Goal: Transaction & Acquisition: Subscribe to service/newsletter

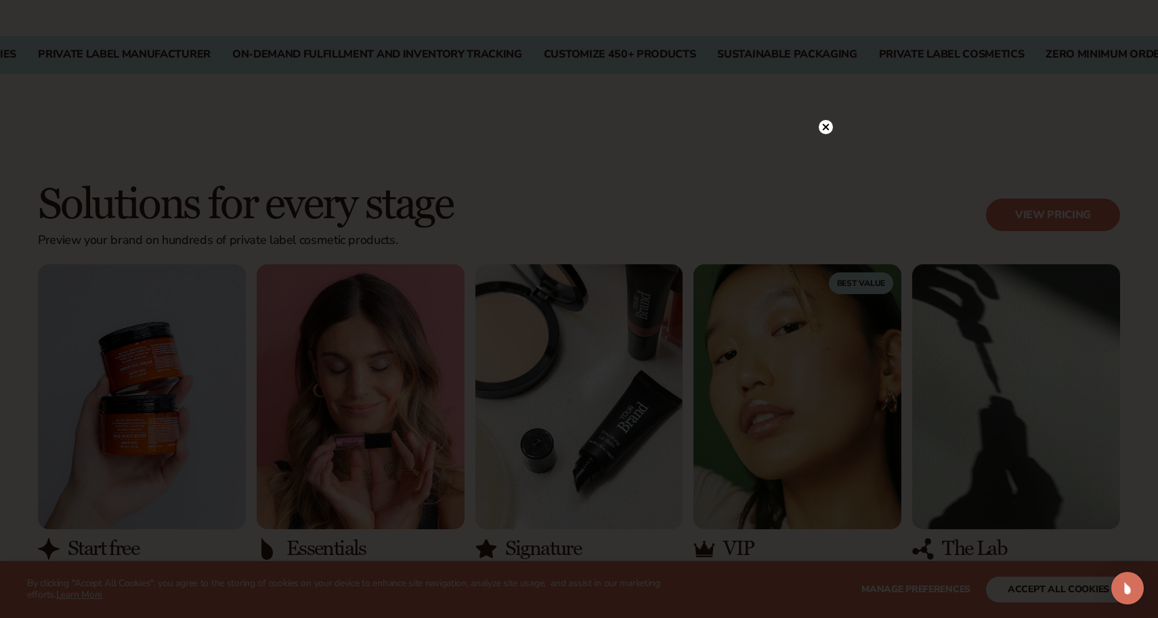
scroll to position [1154, 0]
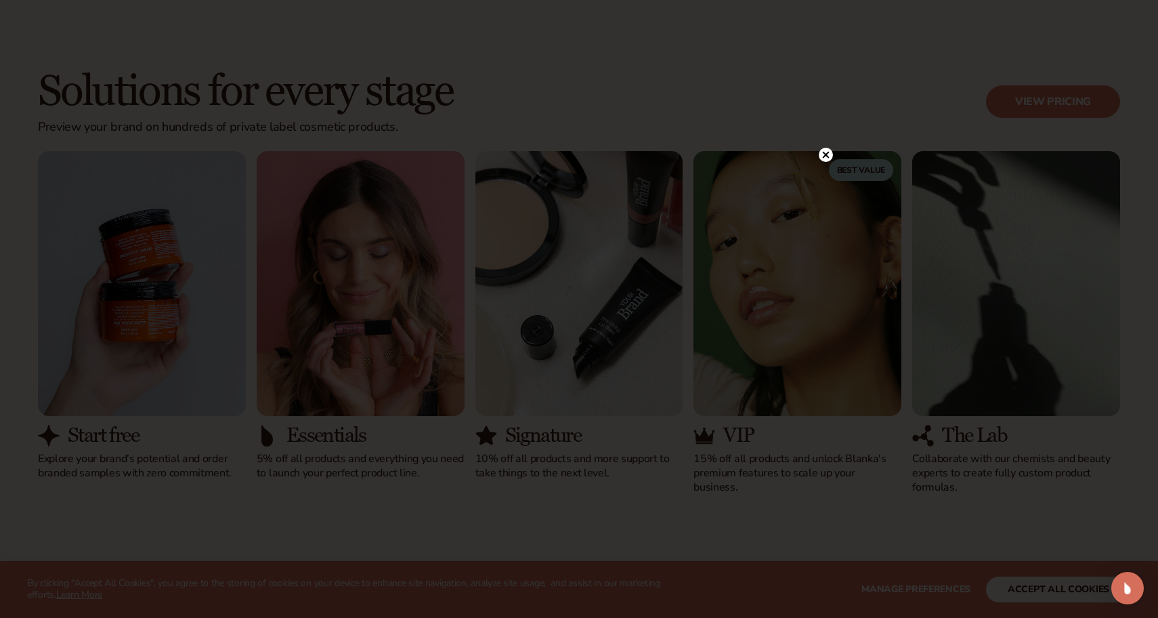
click at [821, 150] on circle at bounding box center [826, 155] width 14 height 14
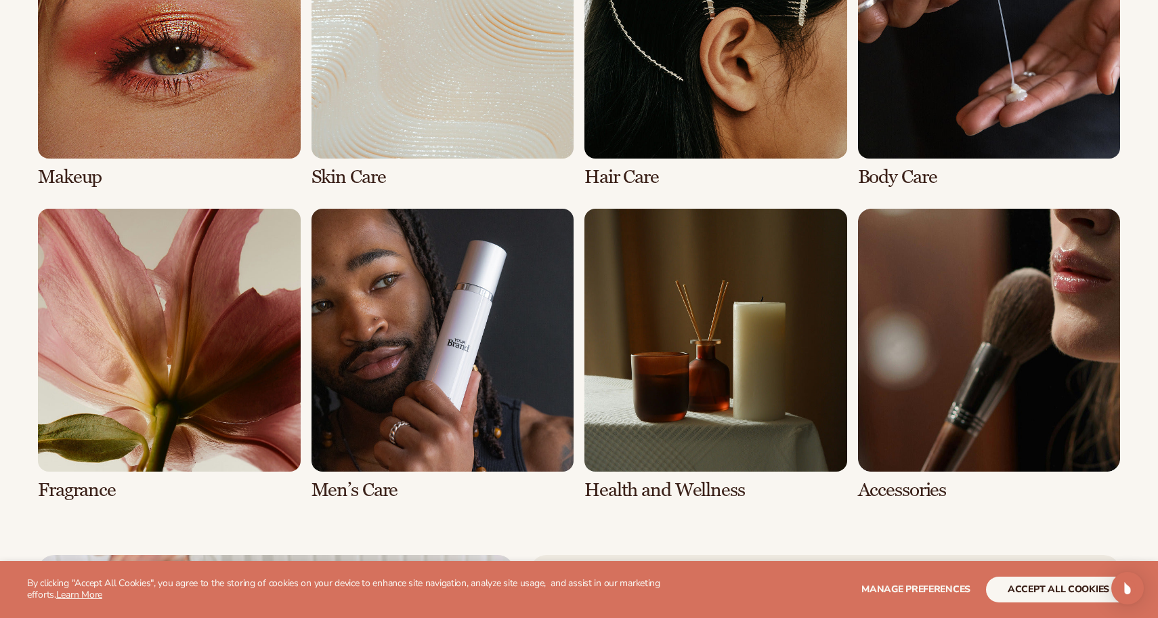
scroll to position [2859, 0]
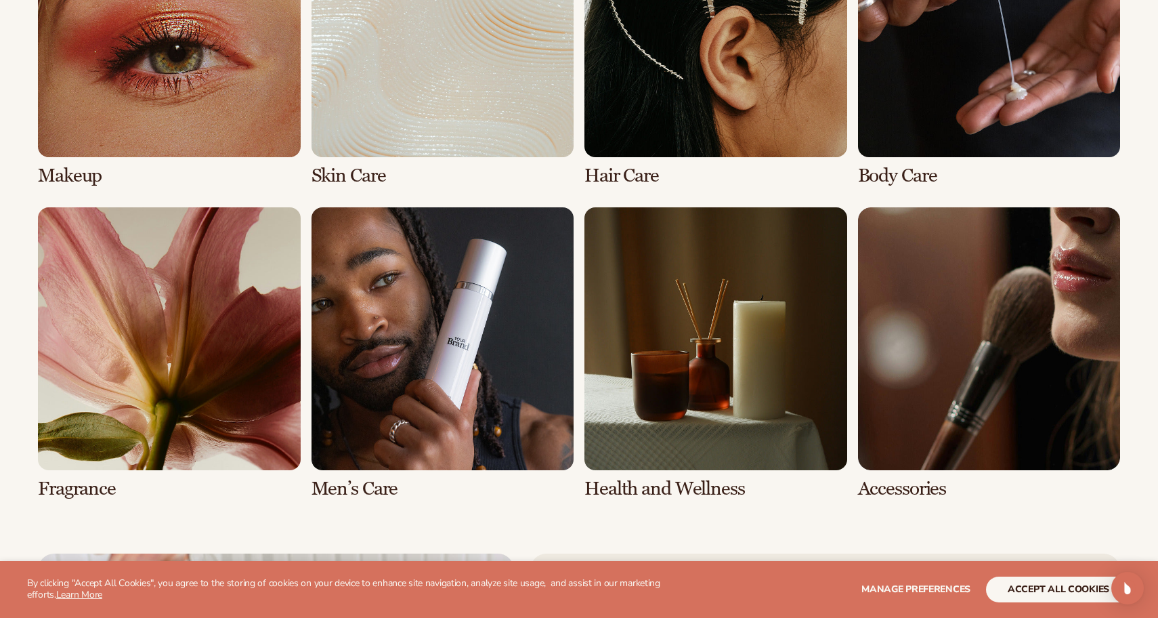
click at [1008, 594] on button "accept all cookies" at bounding box center [1058, 590] width 145 height 26
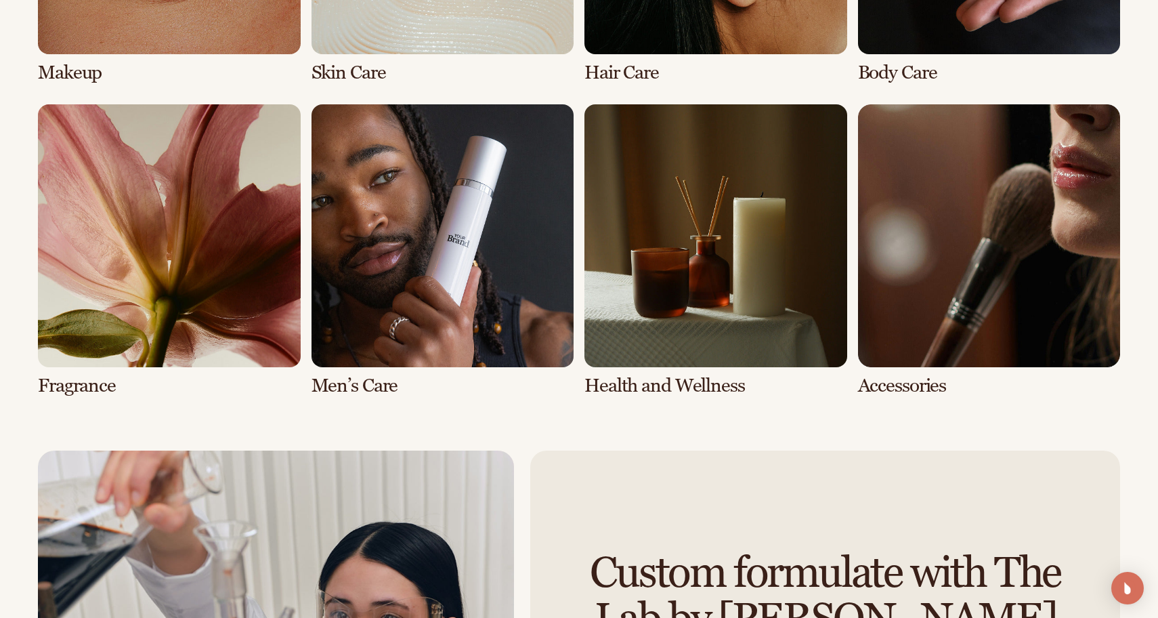
scroll to position [2998, 0]
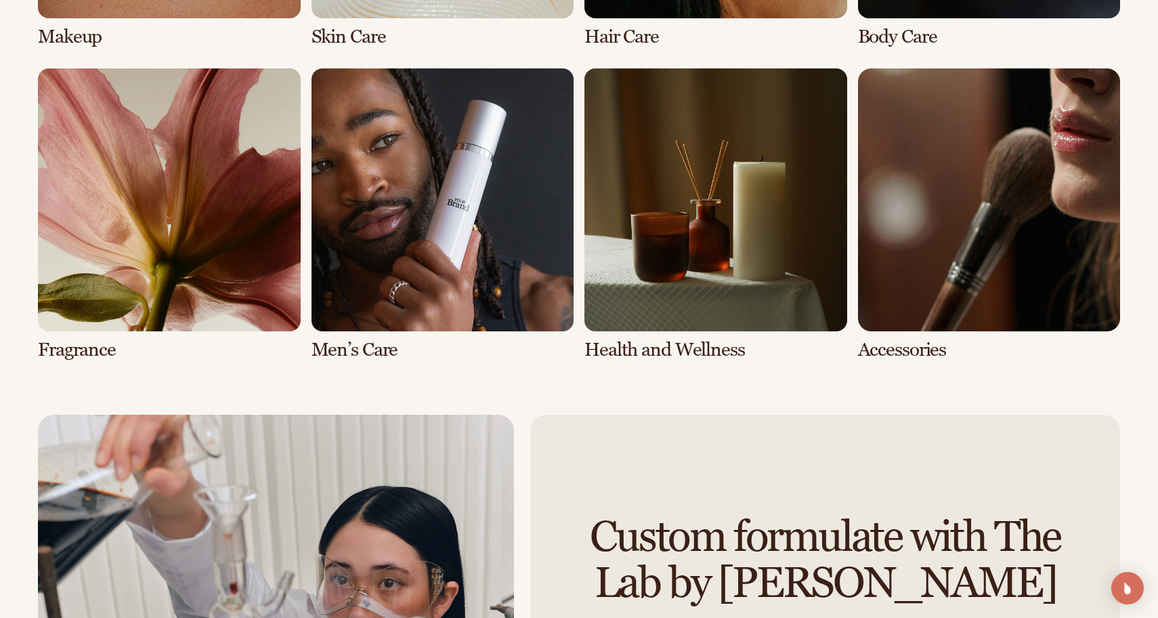
click at [553, 251] on link "6 / 8" at bounding box center [443, 213] width 263 height 291
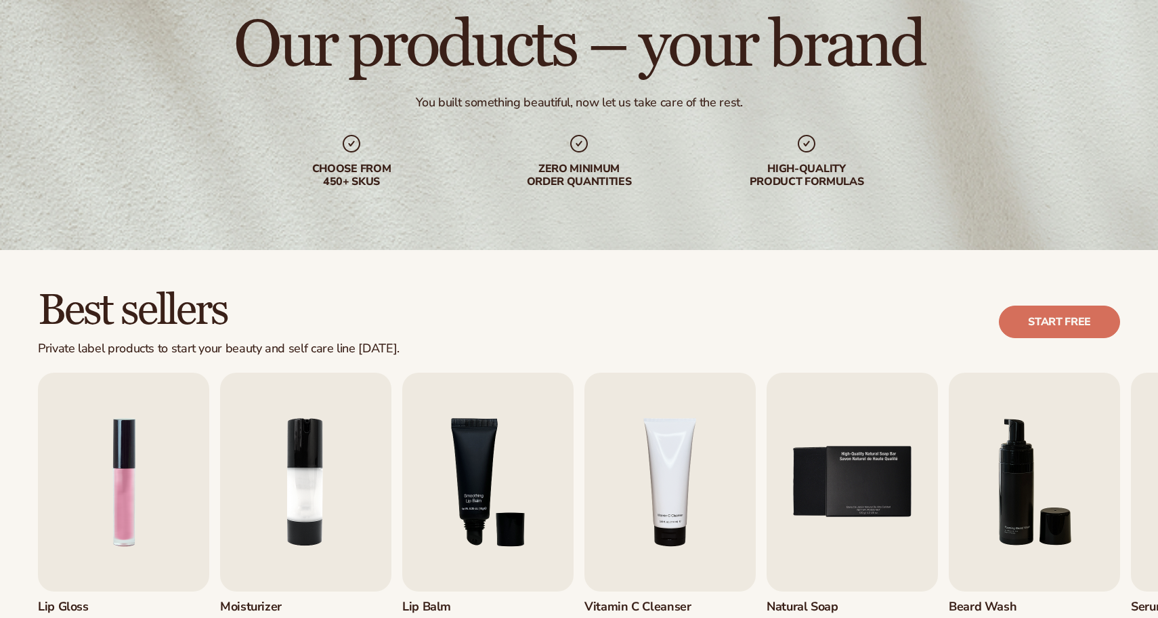
scroll to position [291, 0]
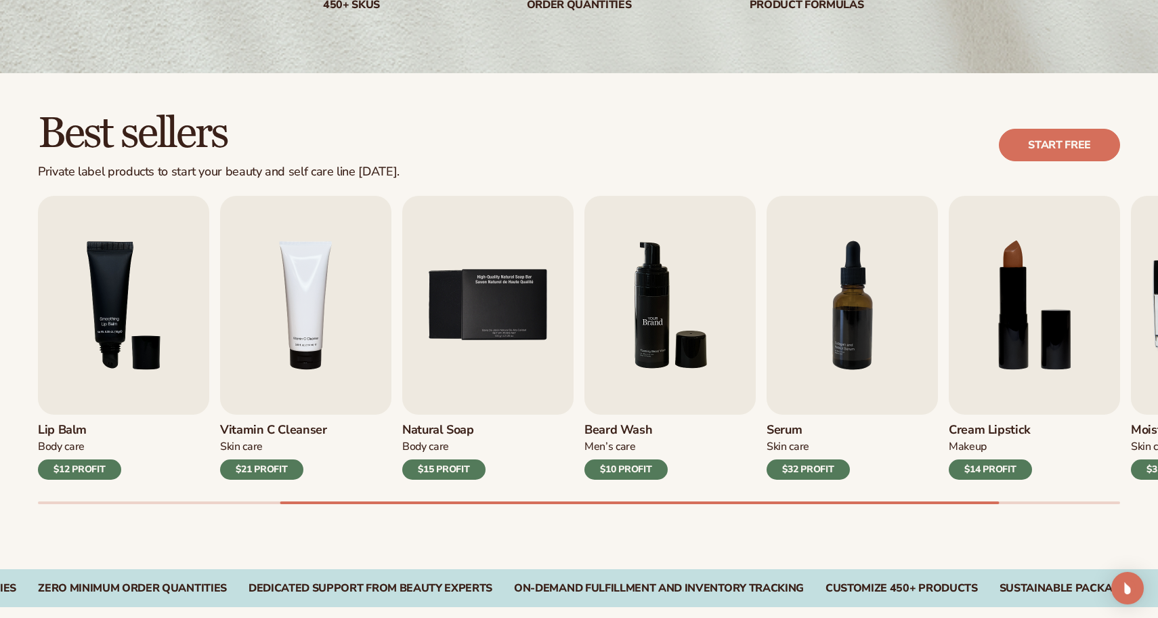
click at [618, 343] on img "6 / 9" at bounding box center [670, 305] width 171 height 219
click at [624, 472] on div "$10 PROFIT" at bounding box center [626, 469] width 83 height 20
click at [616, 354] on img "6 / 9" at bounding box center [670, 305] width 171 height 219
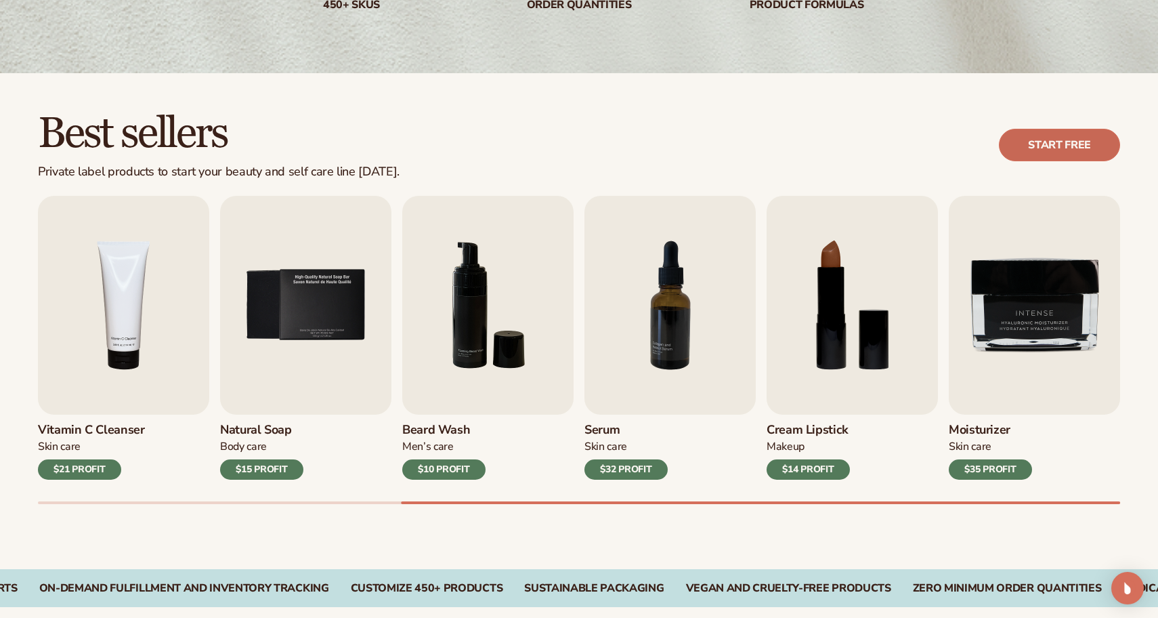
click at [1018, 149] on link "Start free" at bounding box center [1059, 145] width 121 height 33
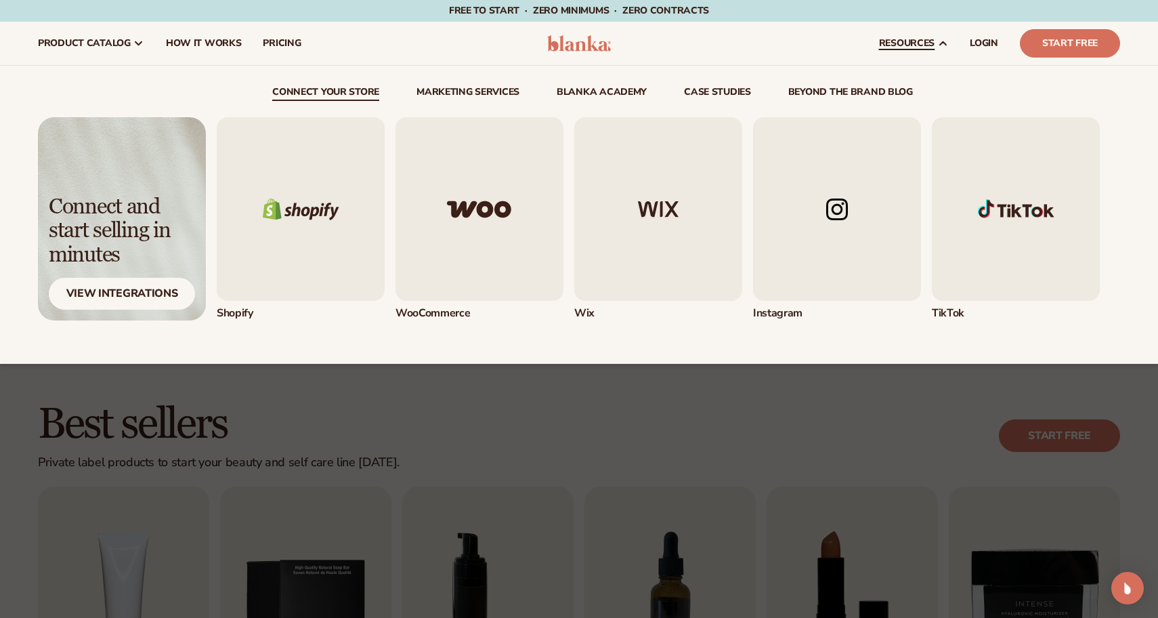
scroll to position [0, 0]
click at [366, 243] on img "1 / 5" at bounding box center [301, 209] width 168 height 184
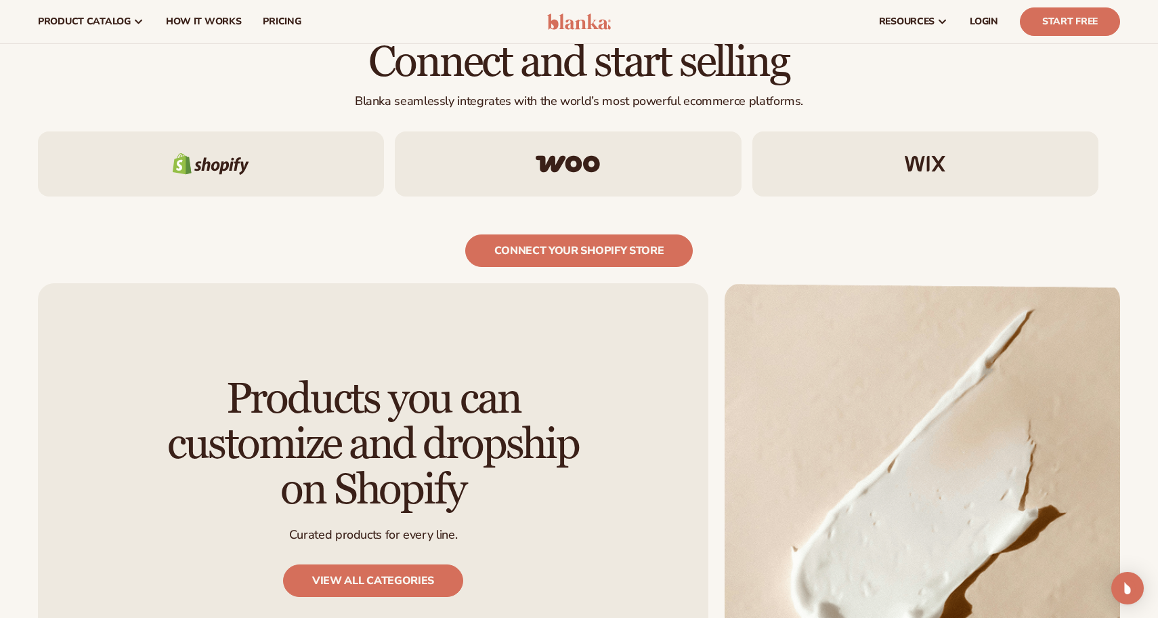
scroll to position [1299, 0]
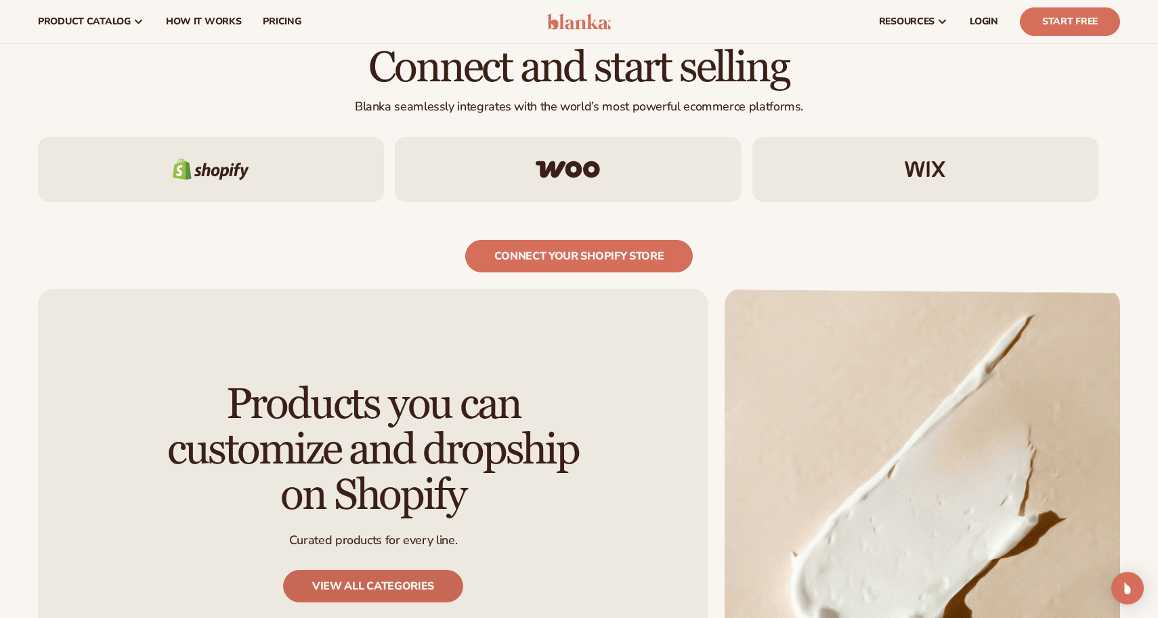
click at [419, 570] on link "View all categories" at bounding box center [373, 586] width 180 height 33
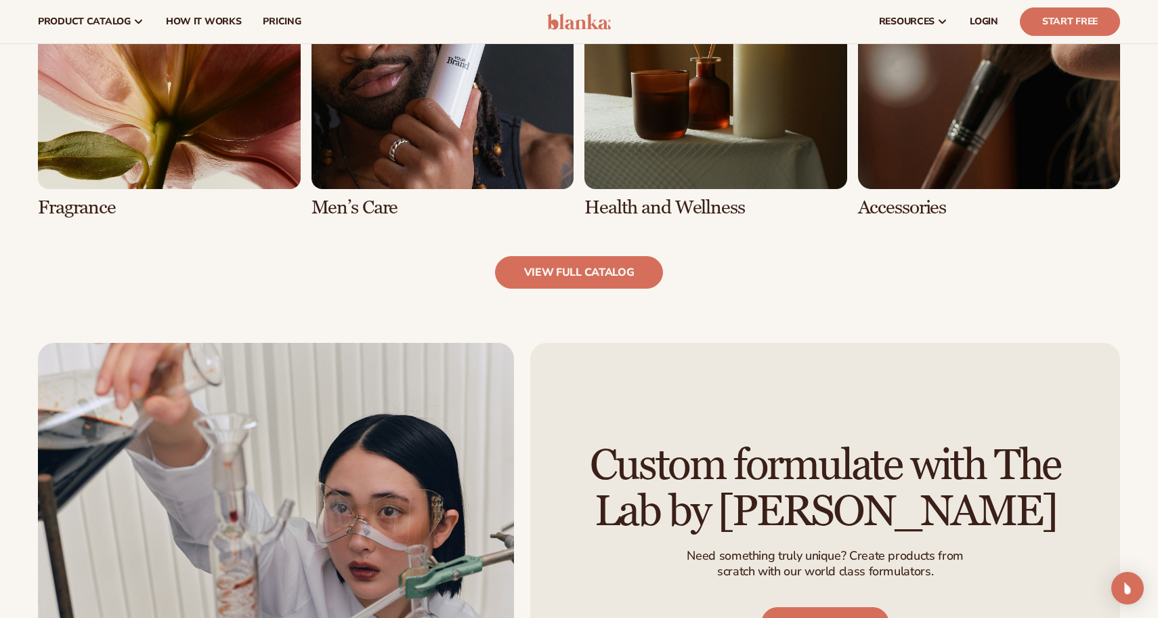
scroll to position [1383, 0]
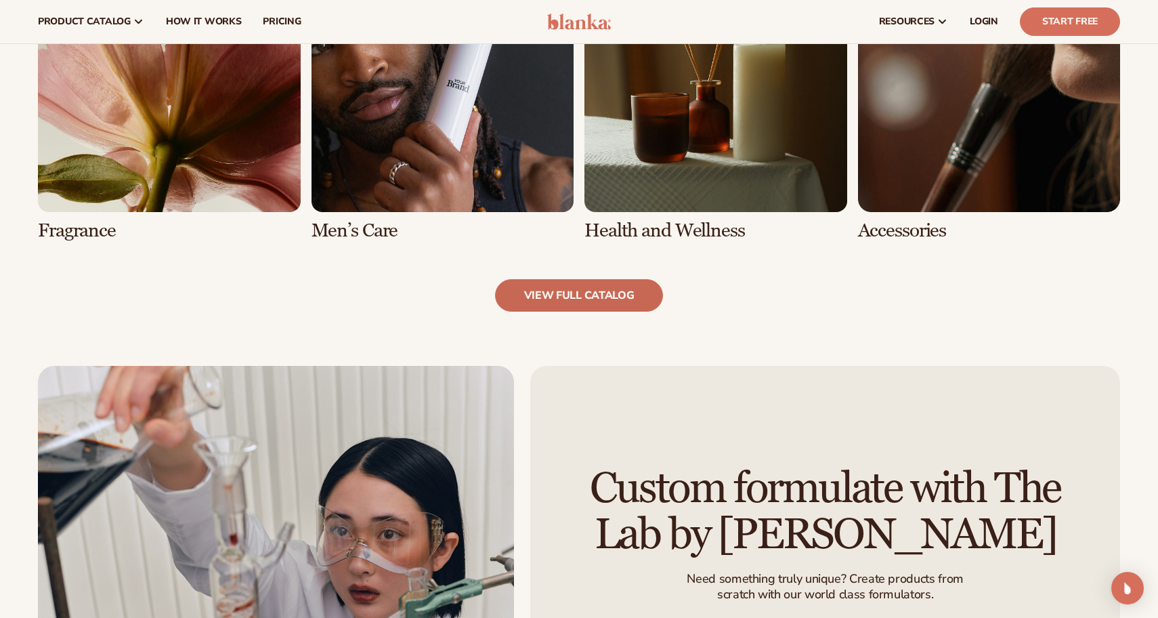
click at [553, 290] on link "view full catalog" at bounding box center [579, 295] width 169 height 33
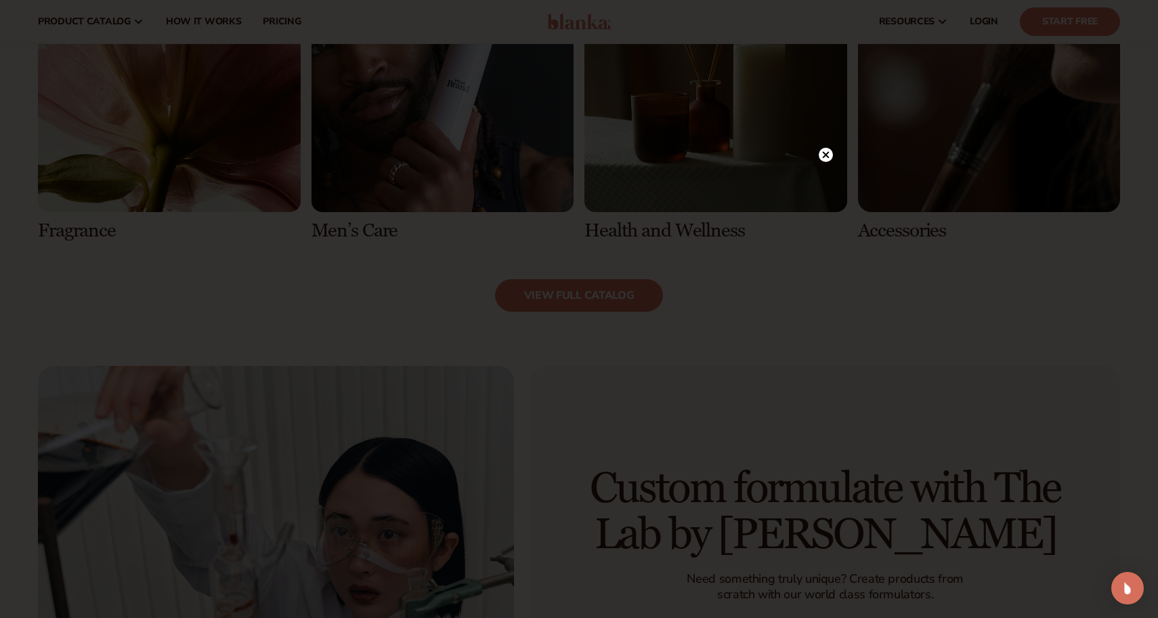
click at [829, 152] on icon at bounding box center [826, 154] width 7 height 7
